Goal: Information Seeking & Learning: Learn about a topic

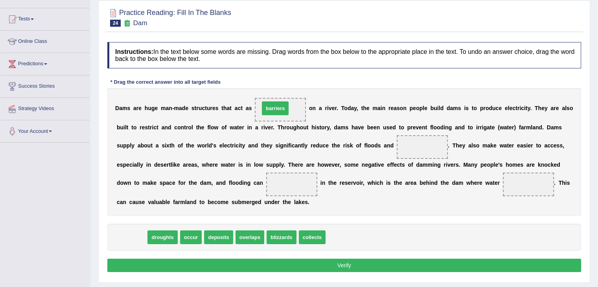
drag, startPoint x: 135, startPoint y: 234, endPoint x: 279, endPoint y: 105, distance: 193.5
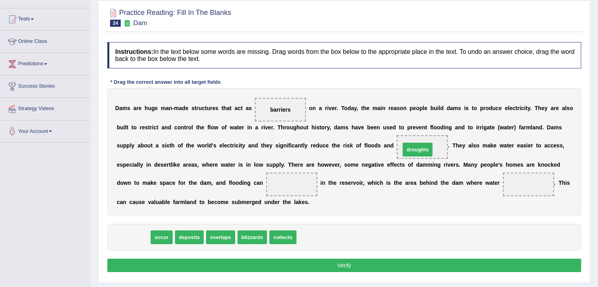
drag, startPoint x: 131, startPoint y: 237, endPoint x: 415, endPoint y: 149, distance: 297.8
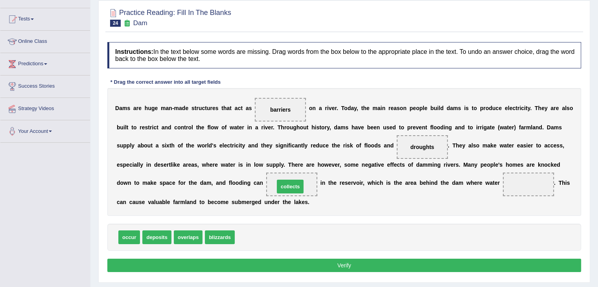
drag, startPoint x: 250, startPoint y: 233, endPoint x: 290, endPoint y: 183, distance: 64.4
drag, startPoint x: 285, startPoint y: 186, endPoint x: 526, endPoint y: 188, distance: 240.2
drag, startPoint x: 151, startPoint y: 236, endPoint x: 279, endPoint y: 186, distance: 137.3
click at [329, 265] on button "Verify" at bounding box center [344, 265] width 474 height 13
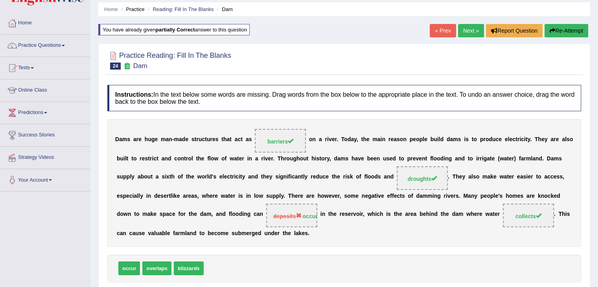
scroll to position [27, 0]
click at [47, 46] on link "Practice Questions" at bounding box center [45, 44] width 90 height 20
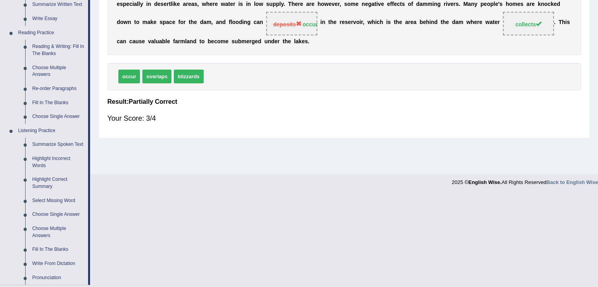
scroll to position [216, 0]
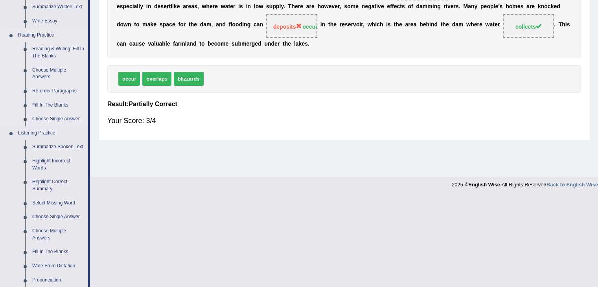
click at [55, 118] on link "Choose Single Answer" at bounding box center [58, 119] width 59 height 14
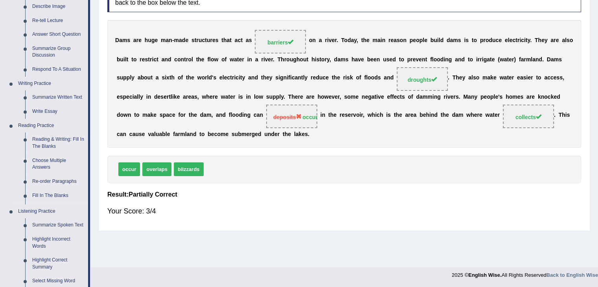
scroll to position [298, 0]
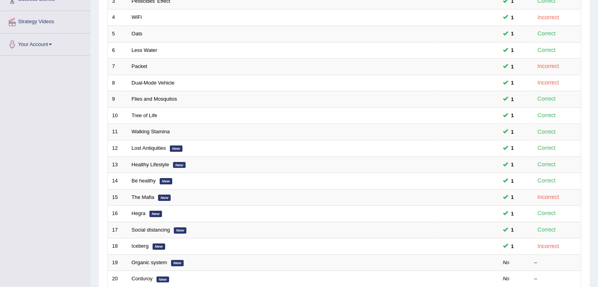
scroll to position [231, 0]
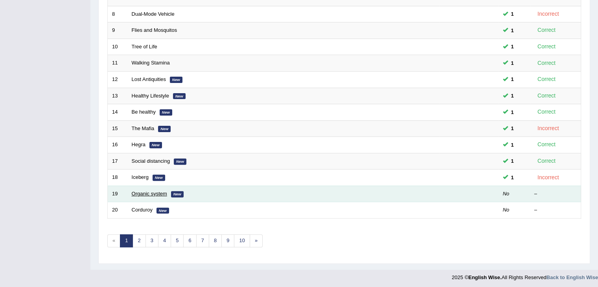
click at [142, 193] on link "Organic system" at bounding box center [149, 194] width 35 height 6
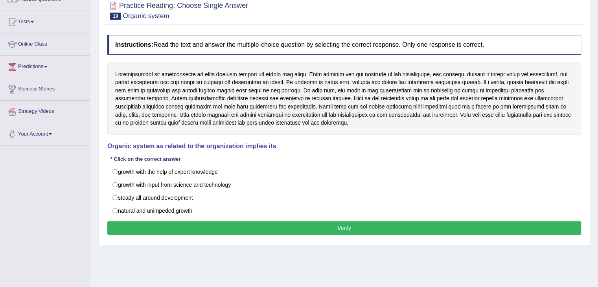
scroll to position [74, 0]
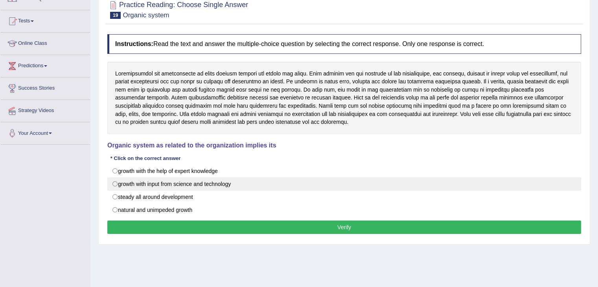
click at [117, 184] on label "growth with input from science and technology" at bounding box center [344, 183] width 474 height 13
radio input "true"
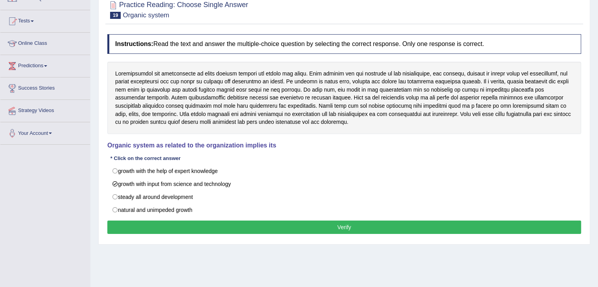
click at [246, 230] on button "Verify" at bounding box center [344, 227] width 474 height 13
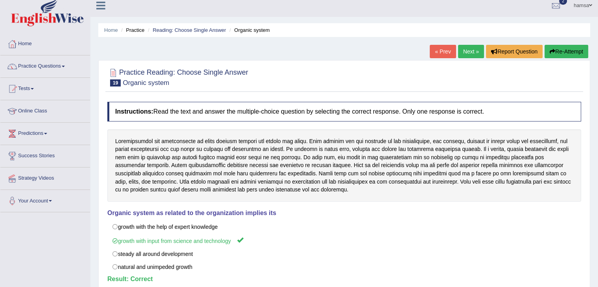
scroll to position [0, 0]
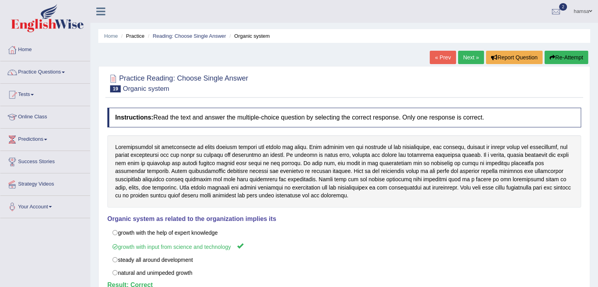
click at [473, 57] on link "Next »" at bounding box center [471, 57] width 26 height 13
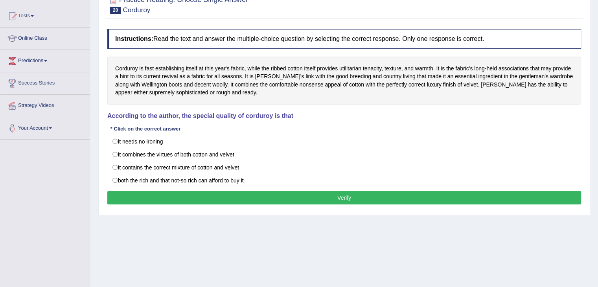
scroll to position [75, 0]
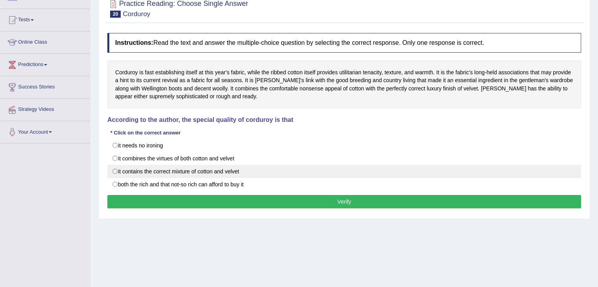
click at [116, 170] on label "it contains the correct mixture of cotton and velvet" at bounding box center [344, 171] width 474 height 13
radio input "true"
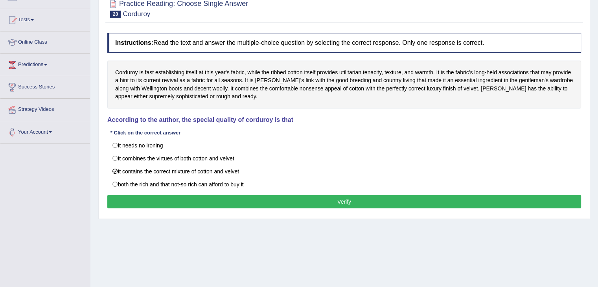
click at [308, 200] on button "Verify" at bounding box center [344, 201] width 474 height 13
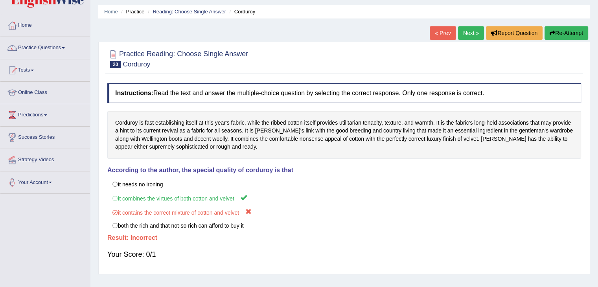
scroll to position [0, 0]
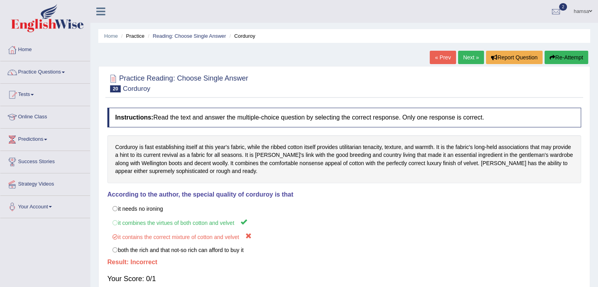
click at [466, 62] on link "Next »" at bounding box center [471, 57] width 26 height 13
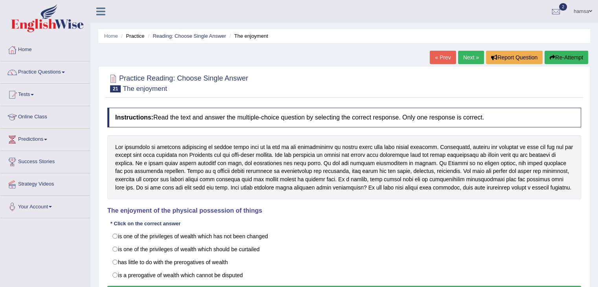
click at [440, 61] on link "« Prev" at bounding box center [443, 57] width 26 height 13
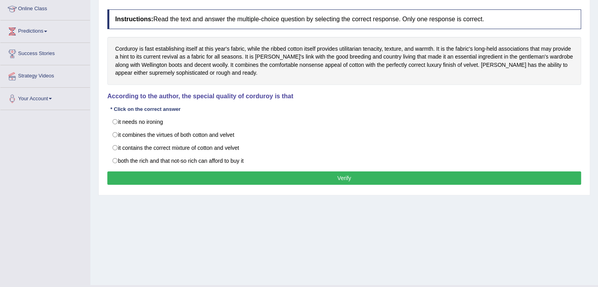
scroll to position [108, 0]
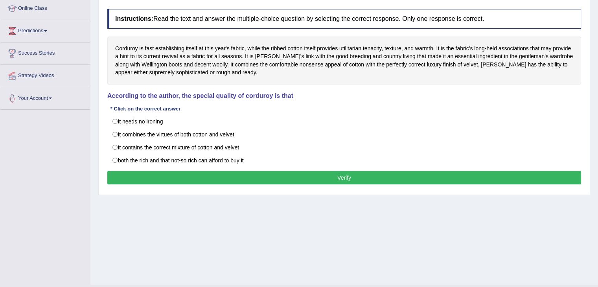
drag, startPoint x: 114, startPoint y: 131, endPoint x: 335, endPoint y: 233, distance: 243.1
click at [335, 233] on div "Home Practice Reading: Choose Single Answer Corduroy You have already given inc…" at bounding box center [343, 88] width 507 height 393
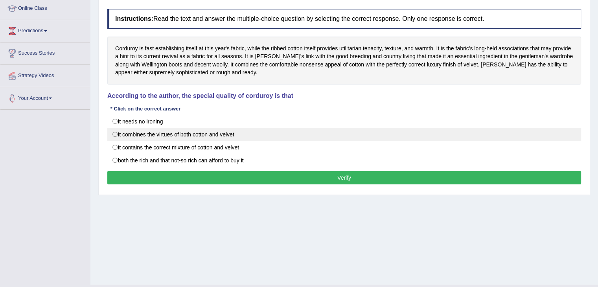
click at [114, 132] on label "it combines the virtues of both cotton and velvet" at bounding box center [344, 134] width 474 height 13
radio input "true"
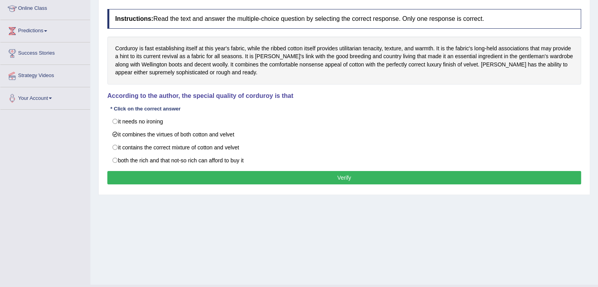
click at [319, 177] on button "Verify" at bounding box center [344, 177] width 474 height 13
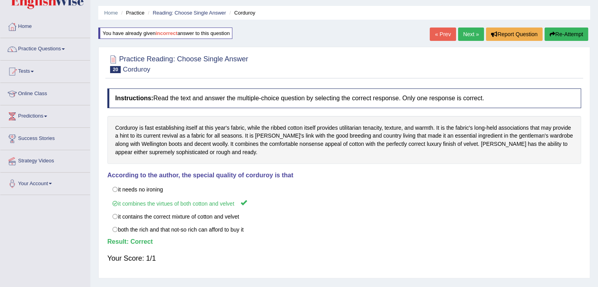
scroll to position [0, 0]
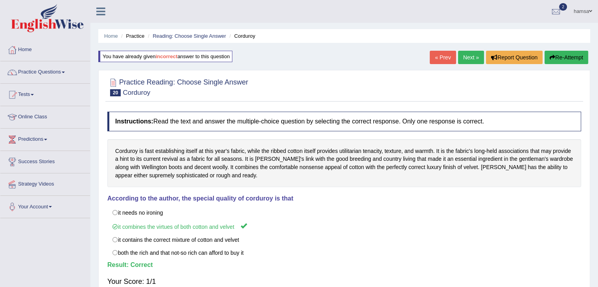
click at [468, 59] on link "Next »" at bounding box center [471, 57] width 26 height 13
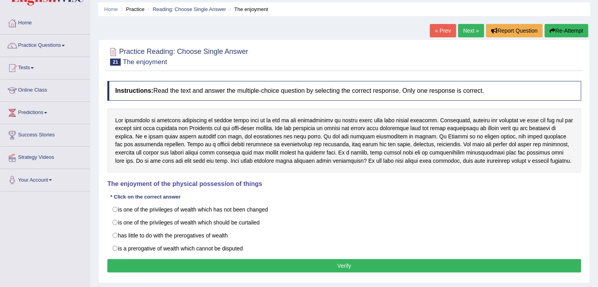
scroll to position [24, 0]
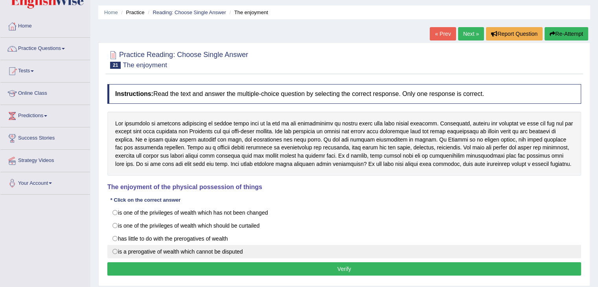
click at [116, 257] on label "is a prerogative of wealth which cannot be disputed" at bounding box center [344, 251] width 474 height 13
radio input "true"
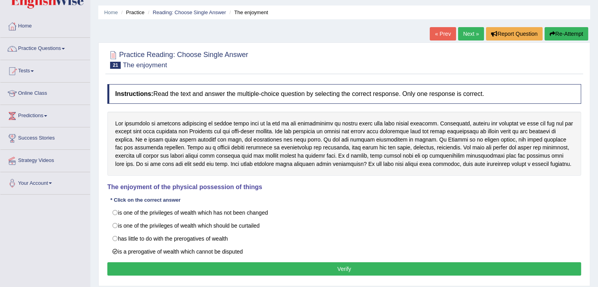
click at [145, 276] on button "Verify" at bounding box center [344, 268] width 474 height 13
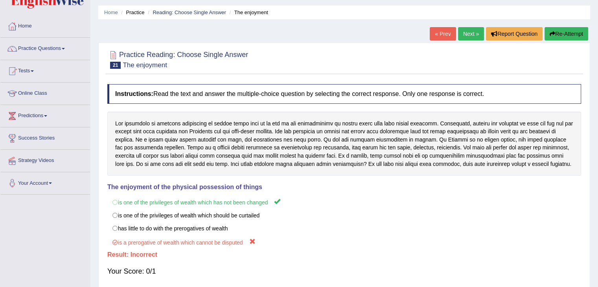
click at [467, 32] on link "Next »" at bounding box center [471, 33] width 26 height 13
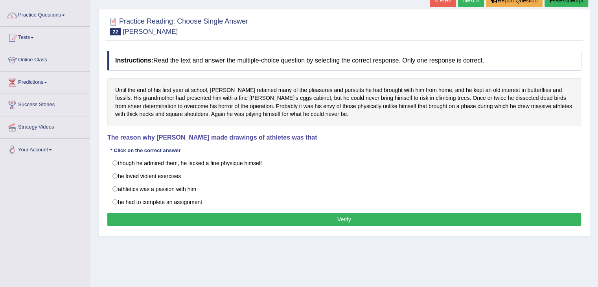
scroll to position [57, 0]
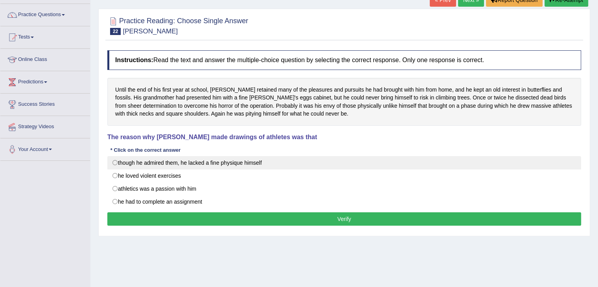
click at [120, 161] on label "though he admired them, he lacked a fine physique himself" at bounding box center [344, 162] width 474 height 13
radio input "true"
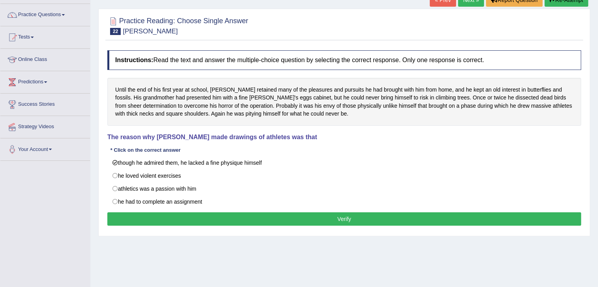
click at [179, 214] on button "Verify" at bounding box center [344, 218] width 474 height 13
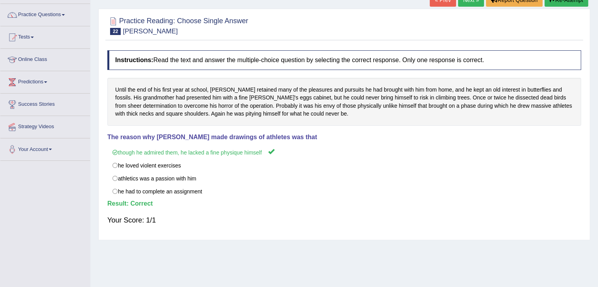
click at [463, 4] on link "Next »" at bounding box center [471, -1] width 26 height 13
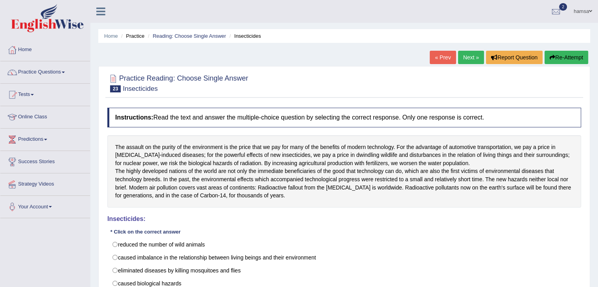
drag, startPoint x: 250, startPoint y: 155, endPoint x: 256, endPoint y: 156, distance: 5.6
click at [256, 156] on div "The assault on the purity of the environment is the price that we pay for many …" at bounding box center [344, 171] width 474 height 72
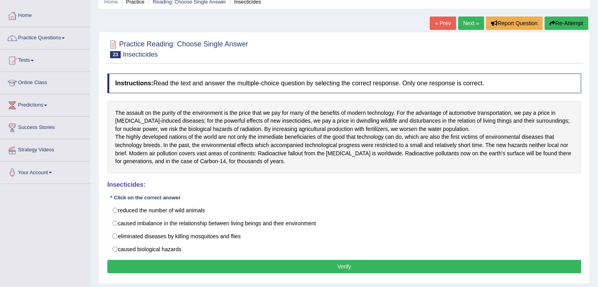
scroll to position [31, 0]
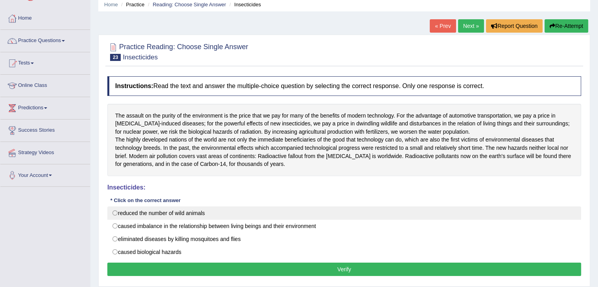
click at [115, 219] on label "reduced the number of wild animals" at bounding box center [344, 212] width 474 height 13
radio input "true"
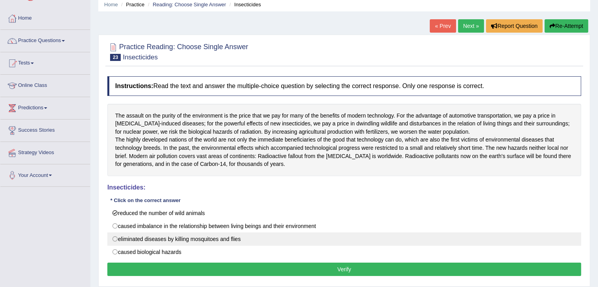
click at [113, 245] on label "eliminated diseases by killing mosquitoes and flies" at bounding box center [344, 238] width 474 height 13
radio input "true"
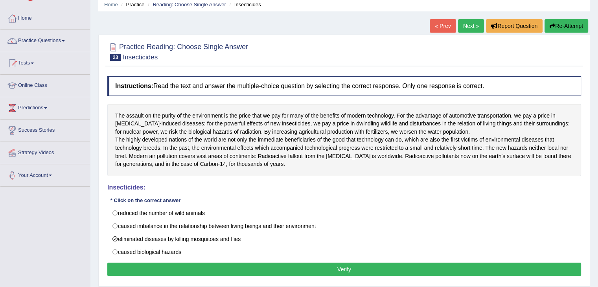
click at [180, 276] on button "Verify" at bounding box center [344, 269] width 474 height 13
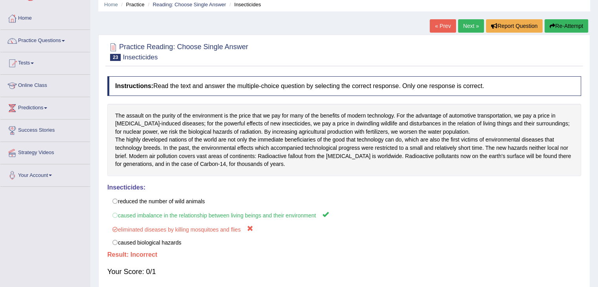
click at [463, 29] on link "Next »" at bounding box center [471, 25] width 26 height 13
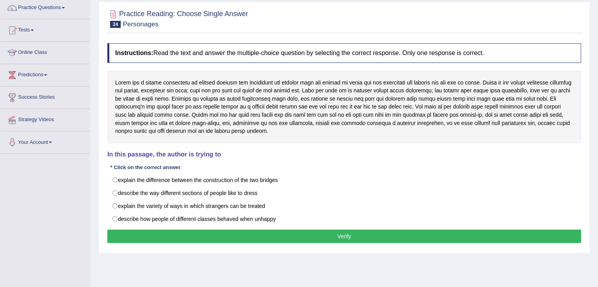
scroll to position [58, 0]
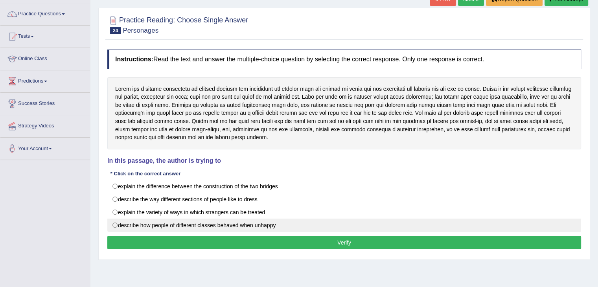
click at [115, 226] on label "describe how people of different classes behaved when unhappy" at bounding box center [344, 225] width 474 height 13
radio input "true"
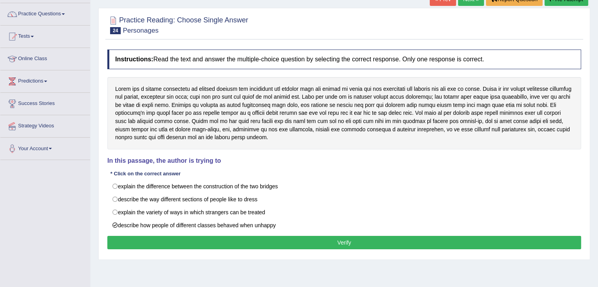
click at [230, 239] on button "Verify" at bounding box center [344, 242] width 474 height 13
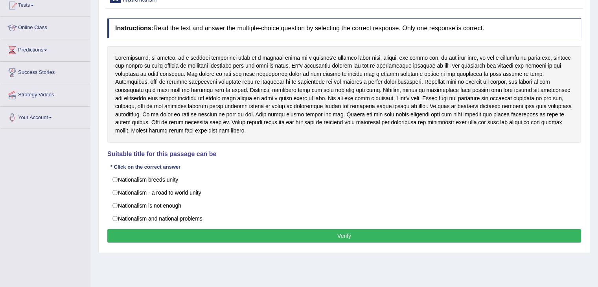
scroll to position [90, 0]
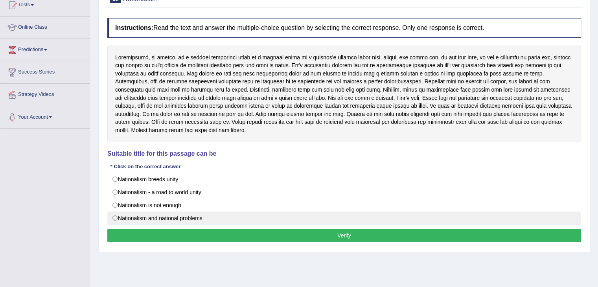
click at [115, 217] on label "Nationalism and national problems" at bounding box center [344, 217] width 474 height 13
radio input "true"
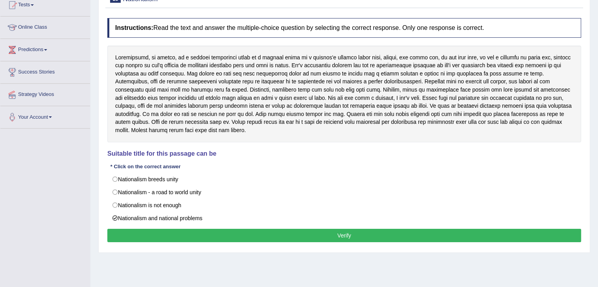
click at [149, 231] on button "Verify" at bounding box center [344, 235] width 474 height 13
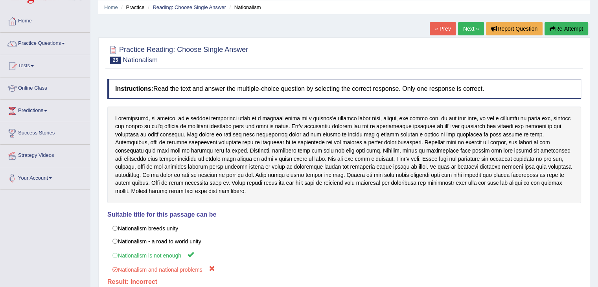
scroll to position [9, 0]
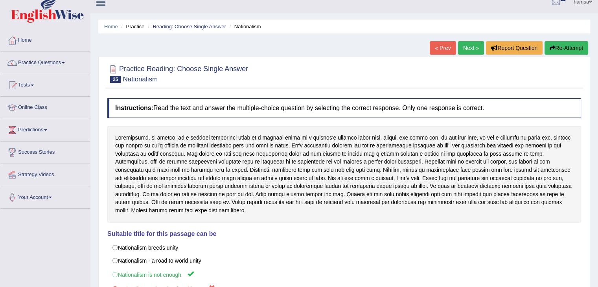
click at [466, 49] on link "Next »" at bounding box center [471, 47] width 26 height 13
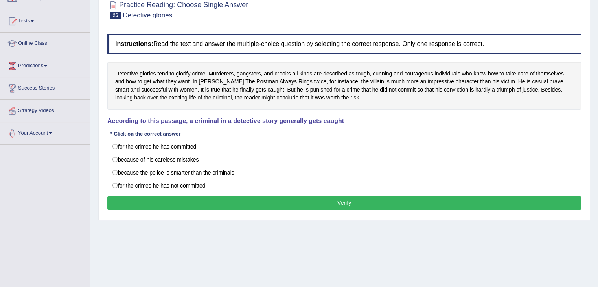
scroll to position [73, 0]
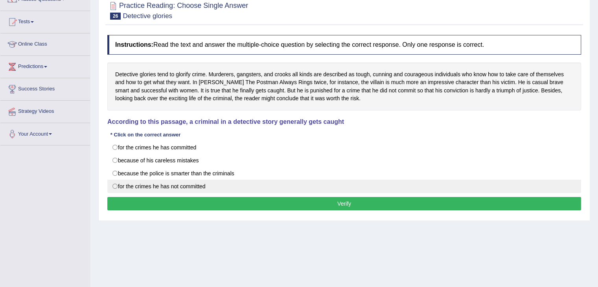
click at [118, 190] on label "for the crimes he has not committed" at bounding box center [344, 186] width 474 height 13
radio input "true"
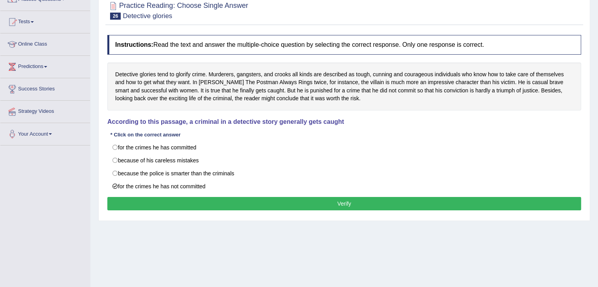
click at [167, 202] on button "Verify" at bounding box center [344, 203] width 474 height 13
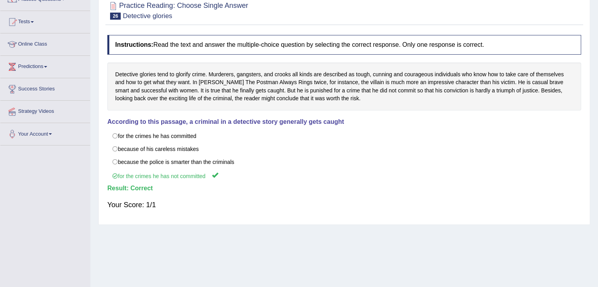
scroll to position [0, 0]
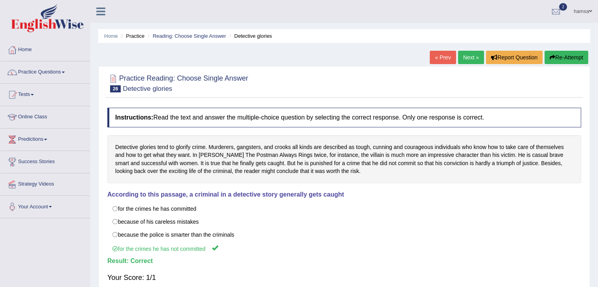
click at [467, 61] on link "Next »" at bounding box center [471, 57] width 26 height 13
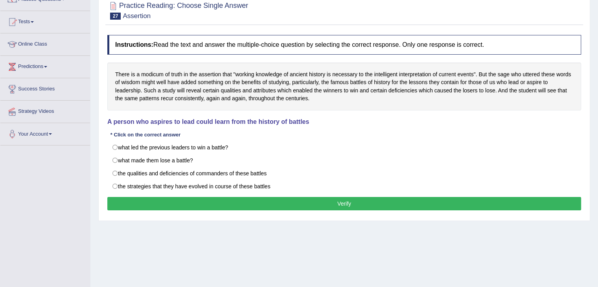
scroll to position [72, 0]
